Goal: Information Seeking & Learning: Find specific fact

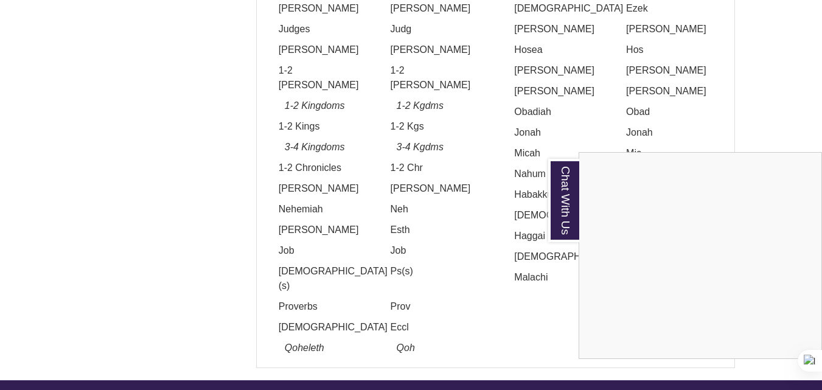
scroll to position [1538, 0]
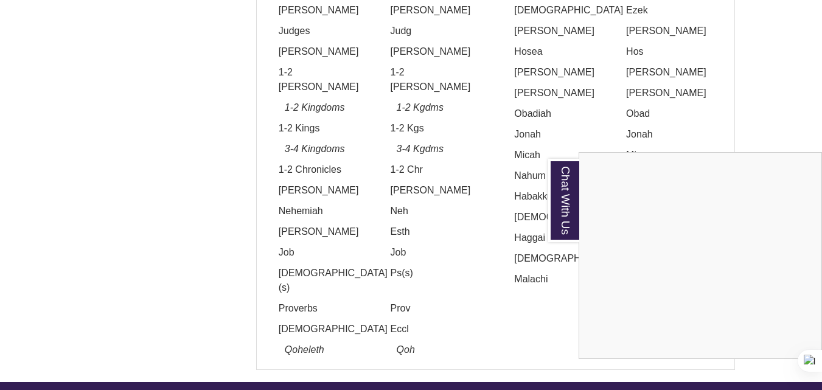
drag, startPoint x: 274, startPoint y: 34, endPoint x: 654, endPoint y: 100, distance: 386.1
click at [654, 100] on div "Chat With Us" at bounding box center [411, 195] width 822 height 390
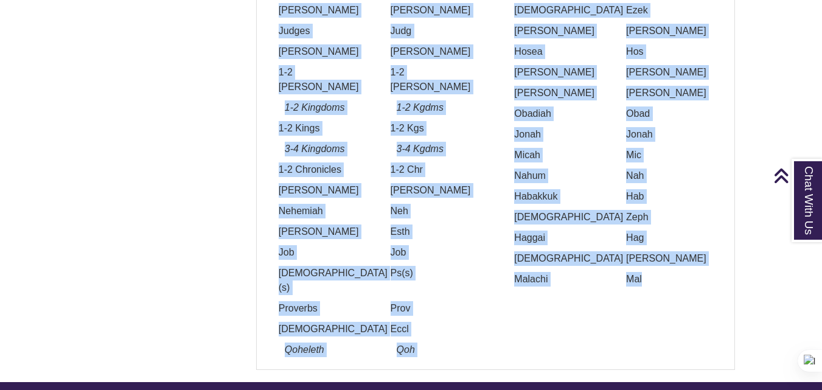
drag, startPoint x: 274, startPoint y: 12, endPoint x: 655, endPoint y: 105, distance: 391.6
click at [658, 105] on div "Title Abbrev. Genesis Gen Exodus Exod [DEMOGRAPHIC_DATA] Lev Numbers Num [DEMOG…" at bounding box center [496, 108] width 472 height 511
copy div "Genesis Gen Exodus Exod Leviticus Lev Numbers Num Deuteronomy Deut [PERSON_NAME…"
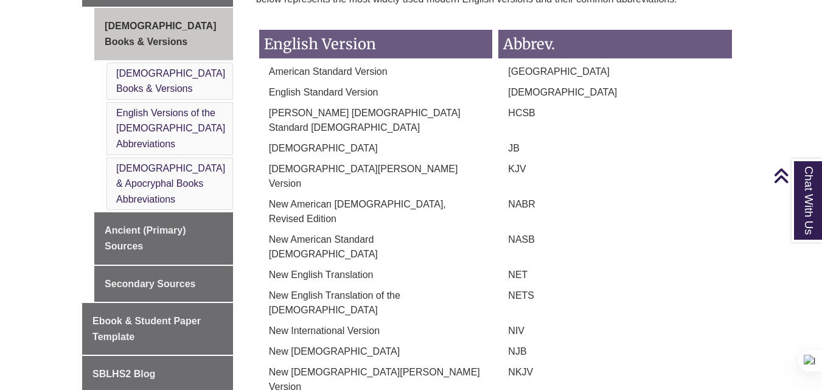
scroll to position [504, 0]
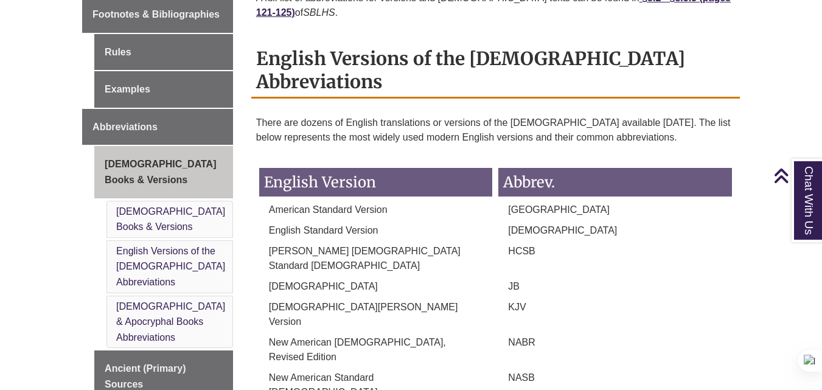
click at [438, 168] on h3 "English Version" at bounding box center [376, 182] width 234 height 29
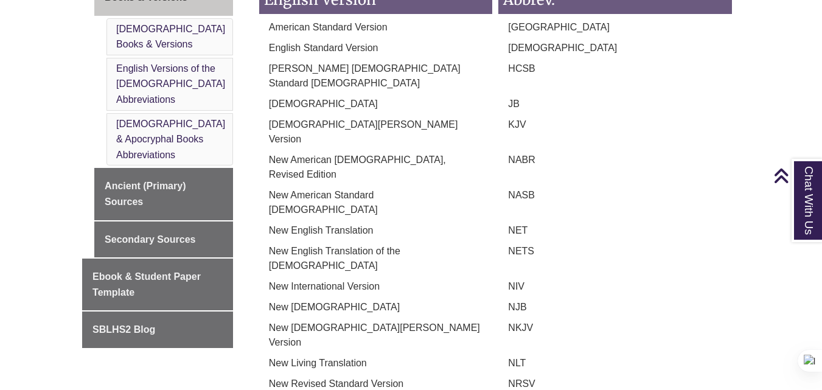
scroll to position [808, 0]
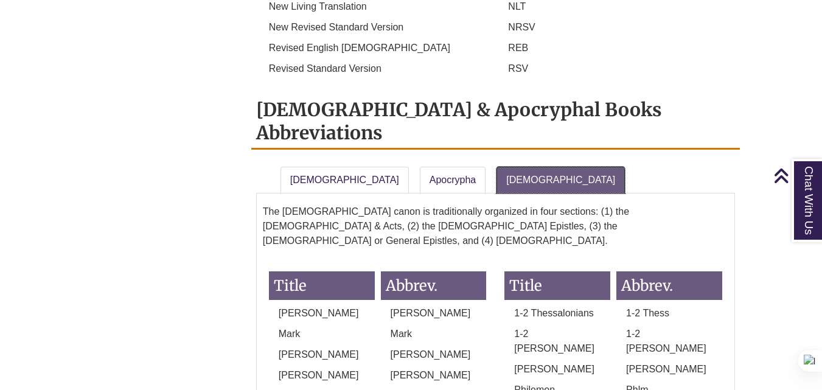
scroll to position [1052, 0]
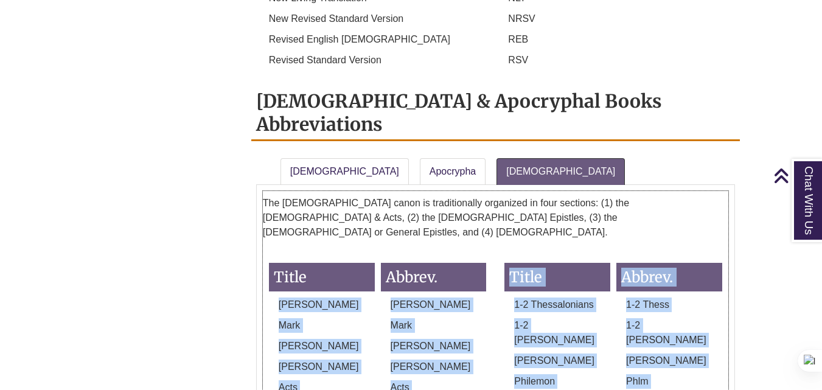
drag, startPoint x: 277, startPoint y: 109, endPoint x: 468, endPoint y: 154, distance: 196.3
copy div "[PERSON_NAME] [PERSON_NAME] [PERSON_NAME] [PERSON_NAME] [PERSON_NAME] Acts Acts…"
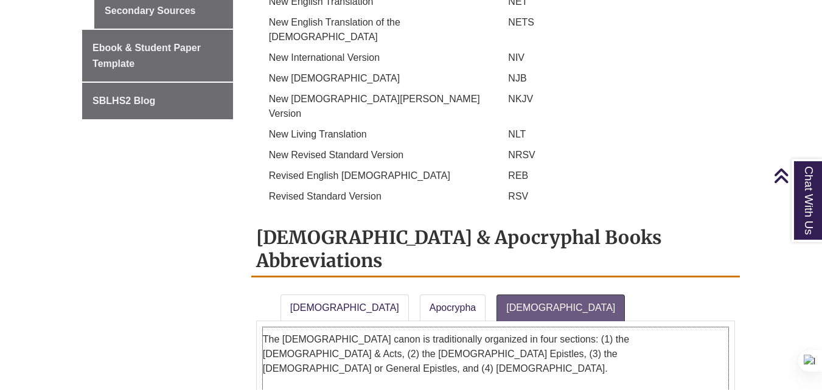
scroll to position [869, 0]
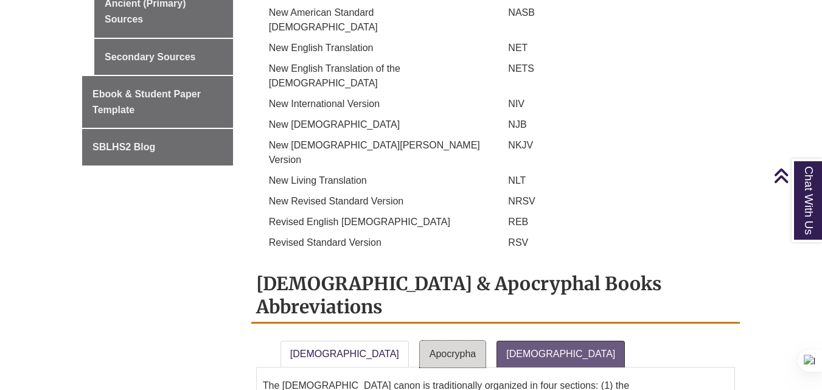
click at [420, 341] on link "Apocrypha" at bounding box center [453, 354] width 66 height 27
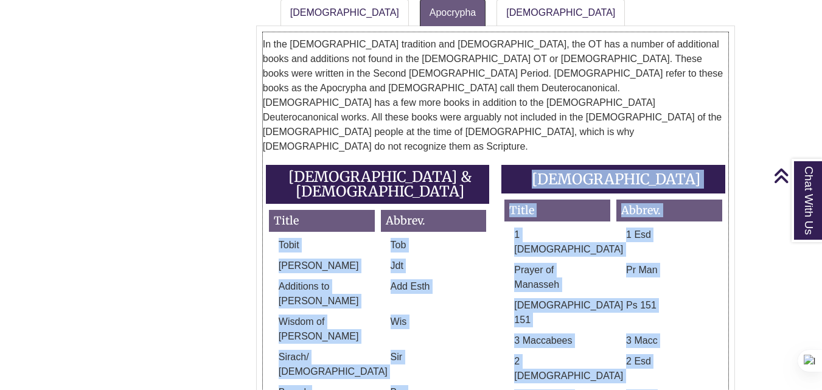
scroll to position [1356, 0]
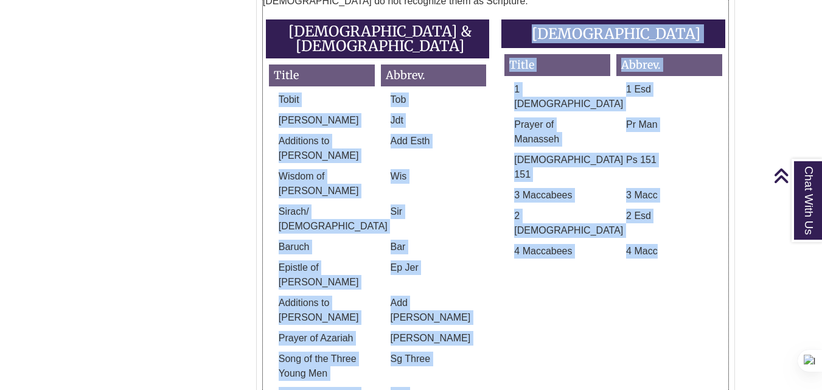
drag, startPoint x: 277, startPoint y: 69, endPoint x: 693, endPoint y: 124, distance: 418.6
click at [693, 124] on div "[DEMOGRAPHIC_DATA] & [DEMOGRAPHIC_DATA] Title Abbrev. Tobit Tob [PERSON_NAME] J…" at bounding box center [496, 234] width 472 height 430
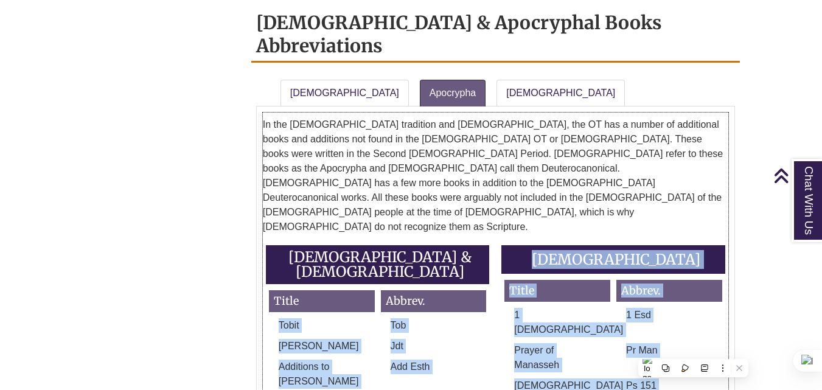
scroll to position [1052, 0]
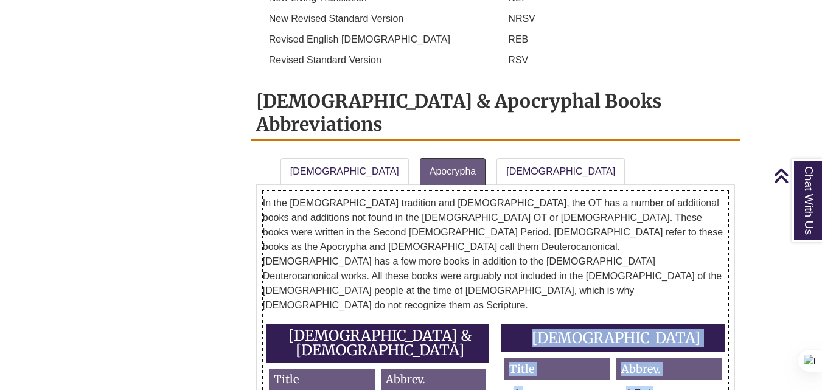
copy div "Tobit Tob [PERSON_NAME] Additions to [PERSON_NAME] Add Esth Wisdom of [PERSON_N…"
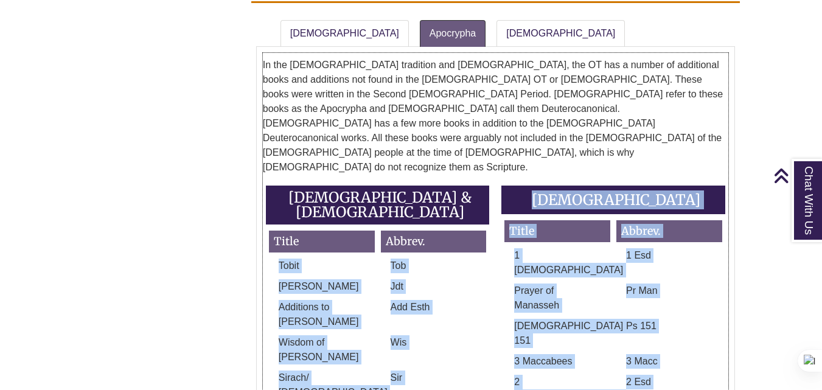
scroll to position [1295, 0]
